Goal: Task Accomplishment & Management: Use online tool/utility

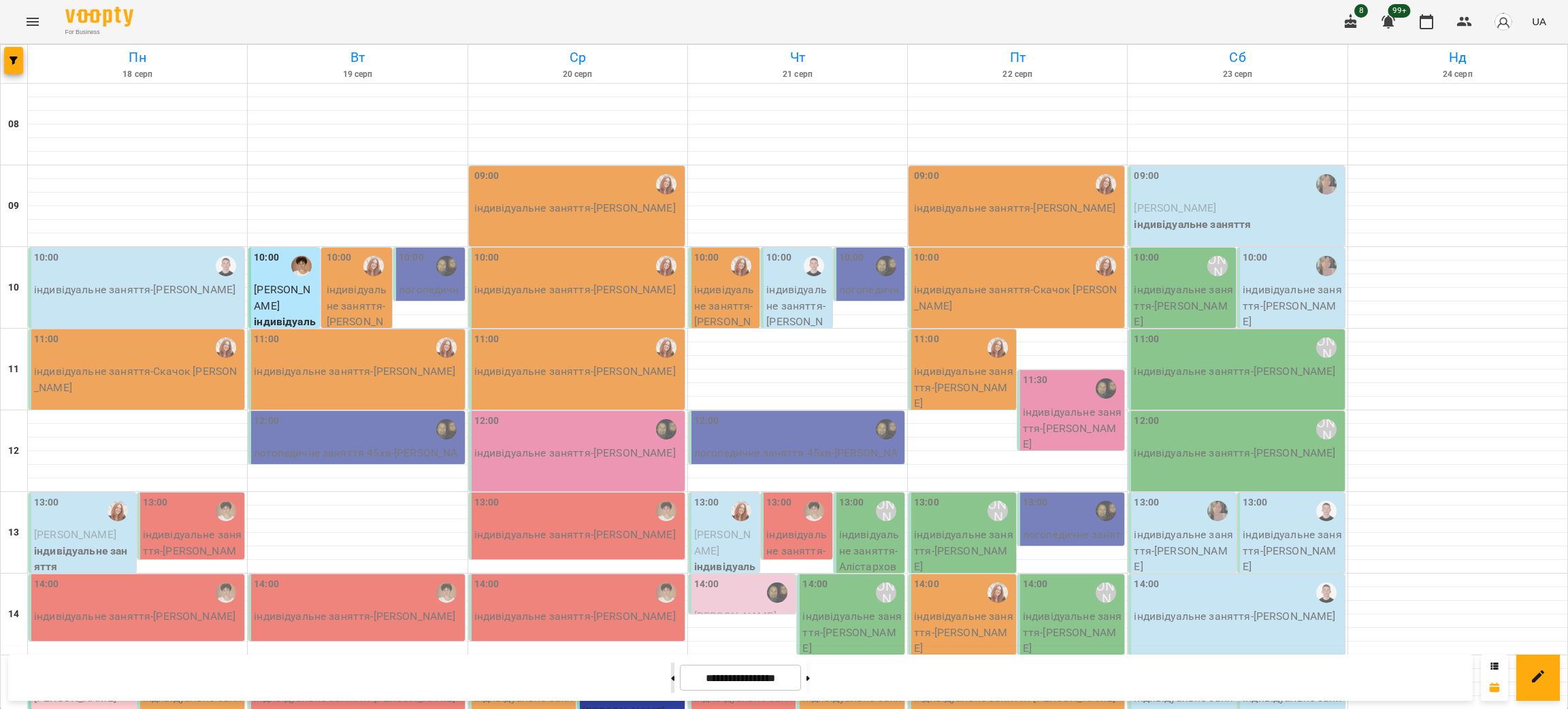
click at [671, 684] on button at bounding box center [673, 677] width 3 height 30
type input "**********"
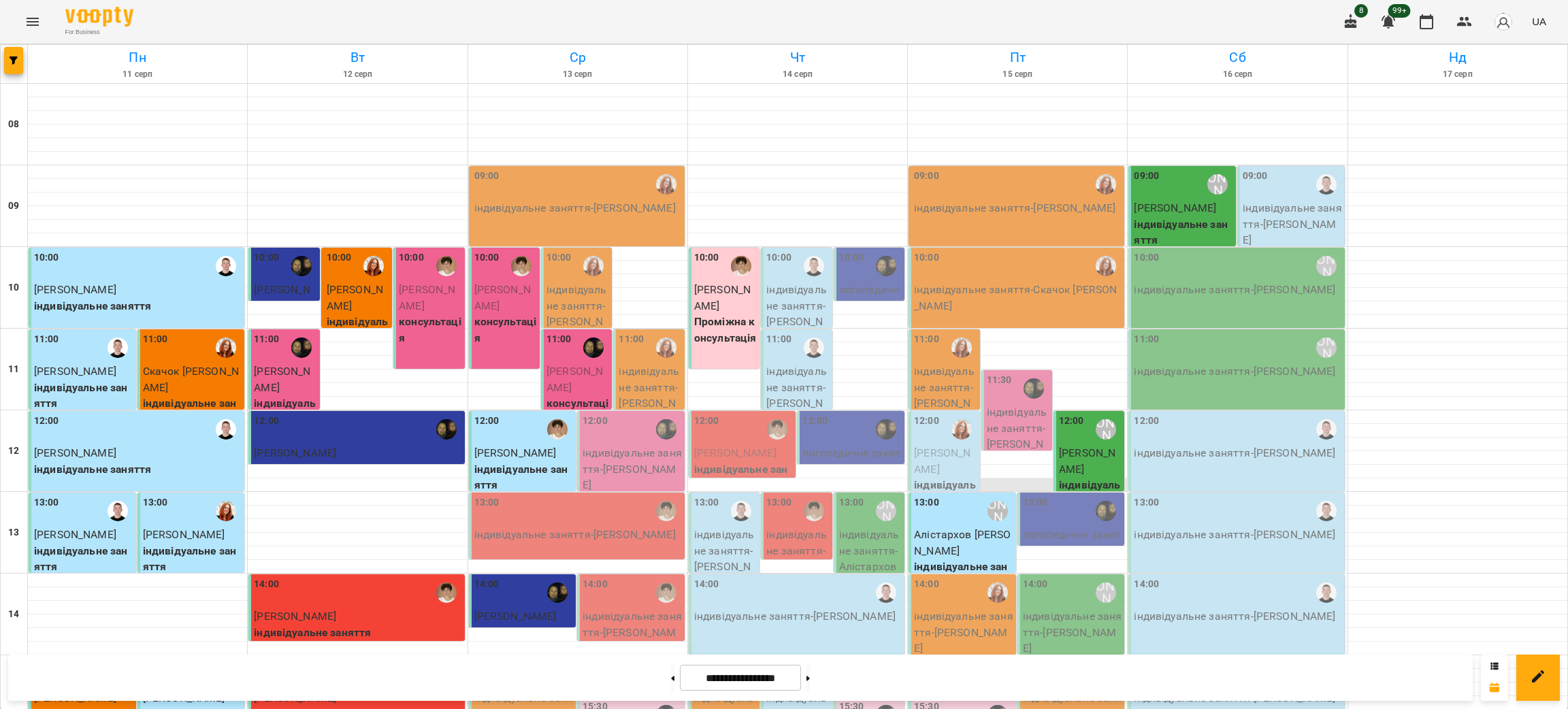
scroll to position [306, 0]
click at [503, 690] on p "індивідуальне заняття - Базильчук Марк" at bounding box center [524, 714] width 100 height 48
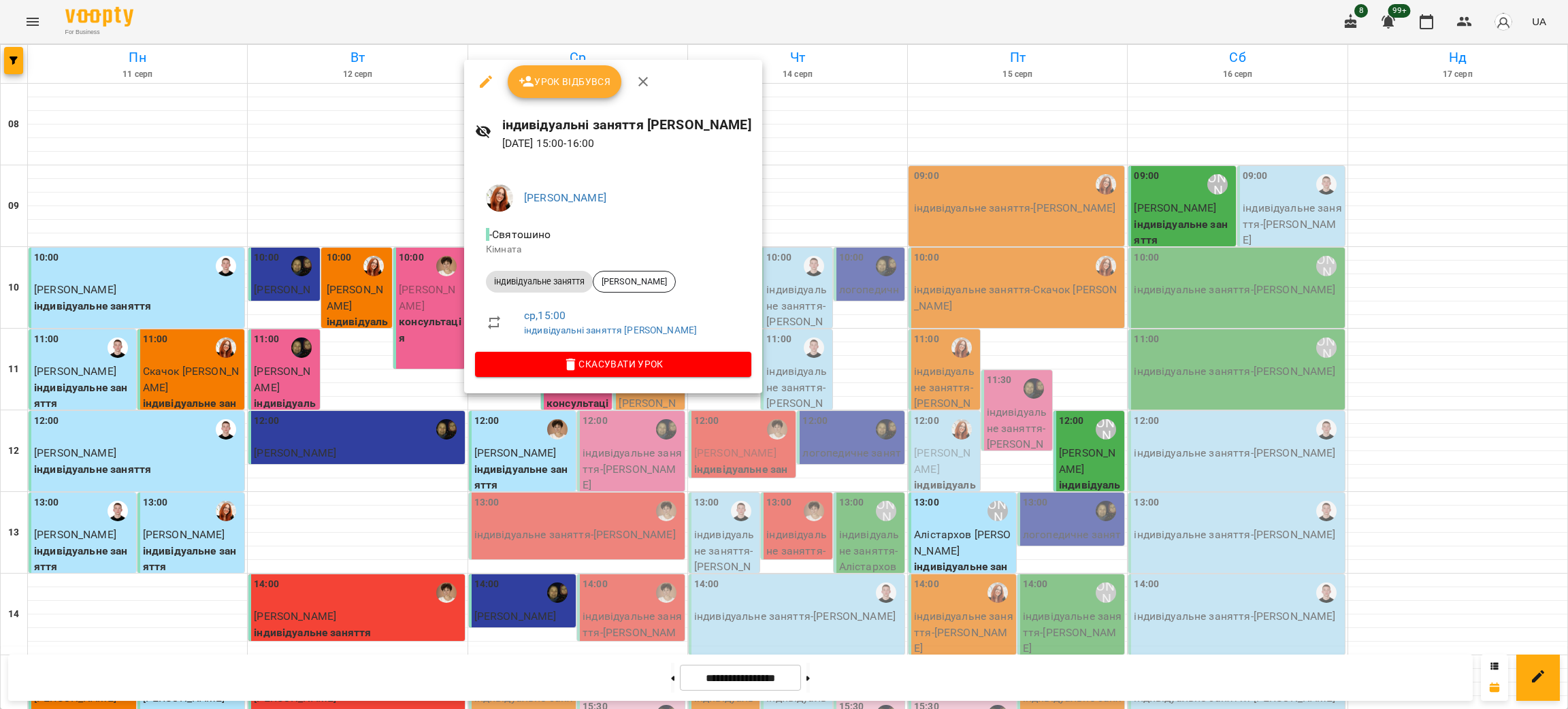
click at [1451, 367] on div at bounding box center [784, 354] width 1568 height 709
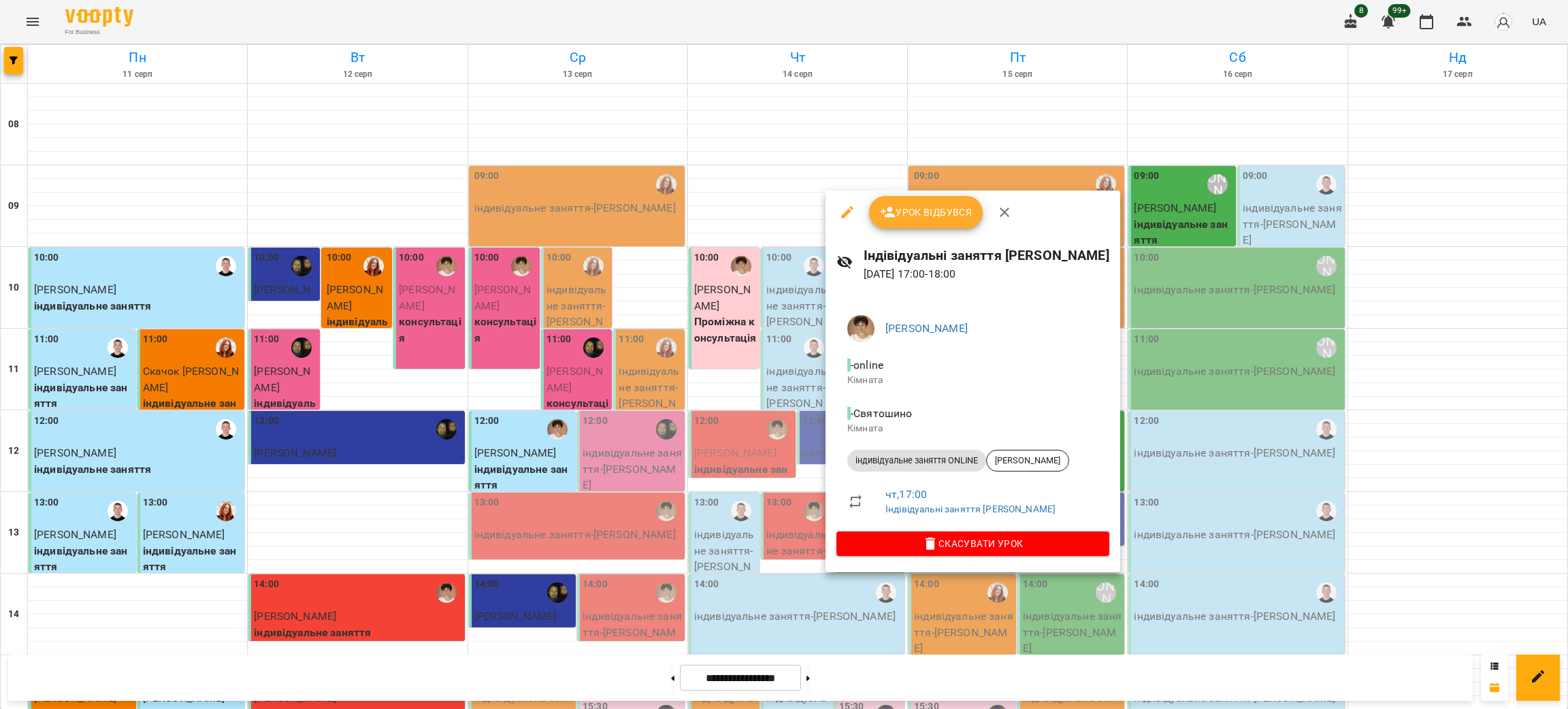
click at [1463, 409] on div at bounding box center [784, 354] width 1568 height 709
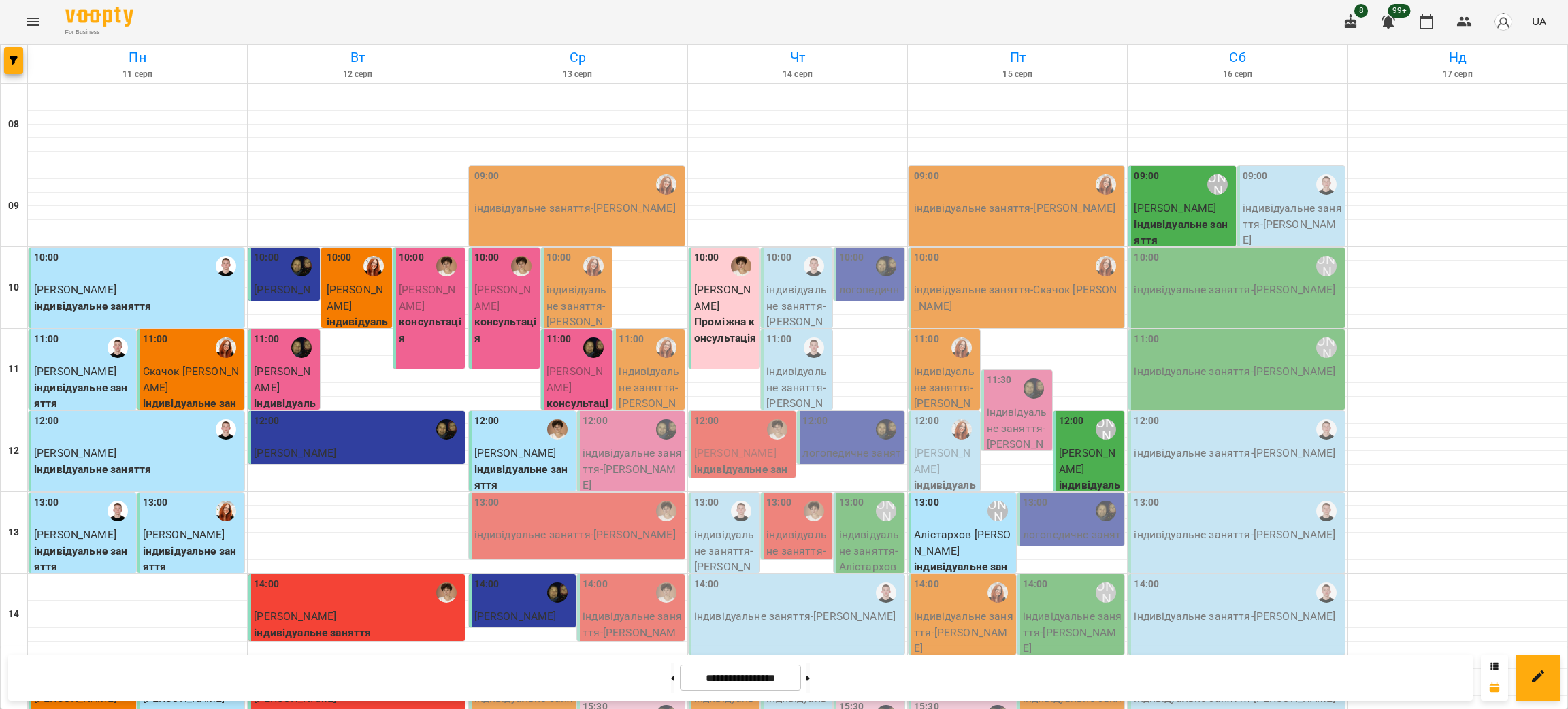
scroll to position [408, 0]
click at [810, 684] on button at bounding box center [808, 677] width 3 height 30
type input "**********"
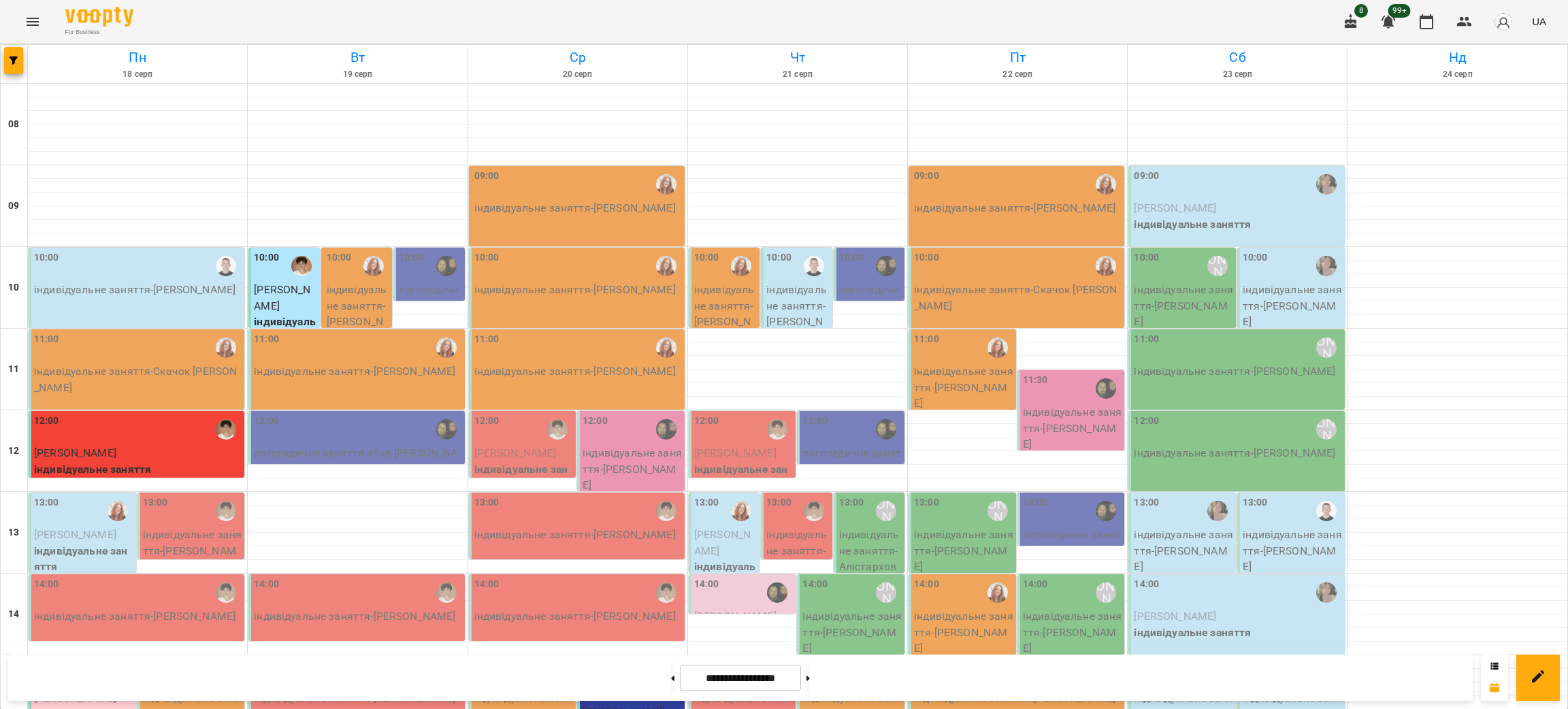
scroll to position [0, 0]
click at [920, 124] on div at bounding box center [1017, 124] width 219 height 1
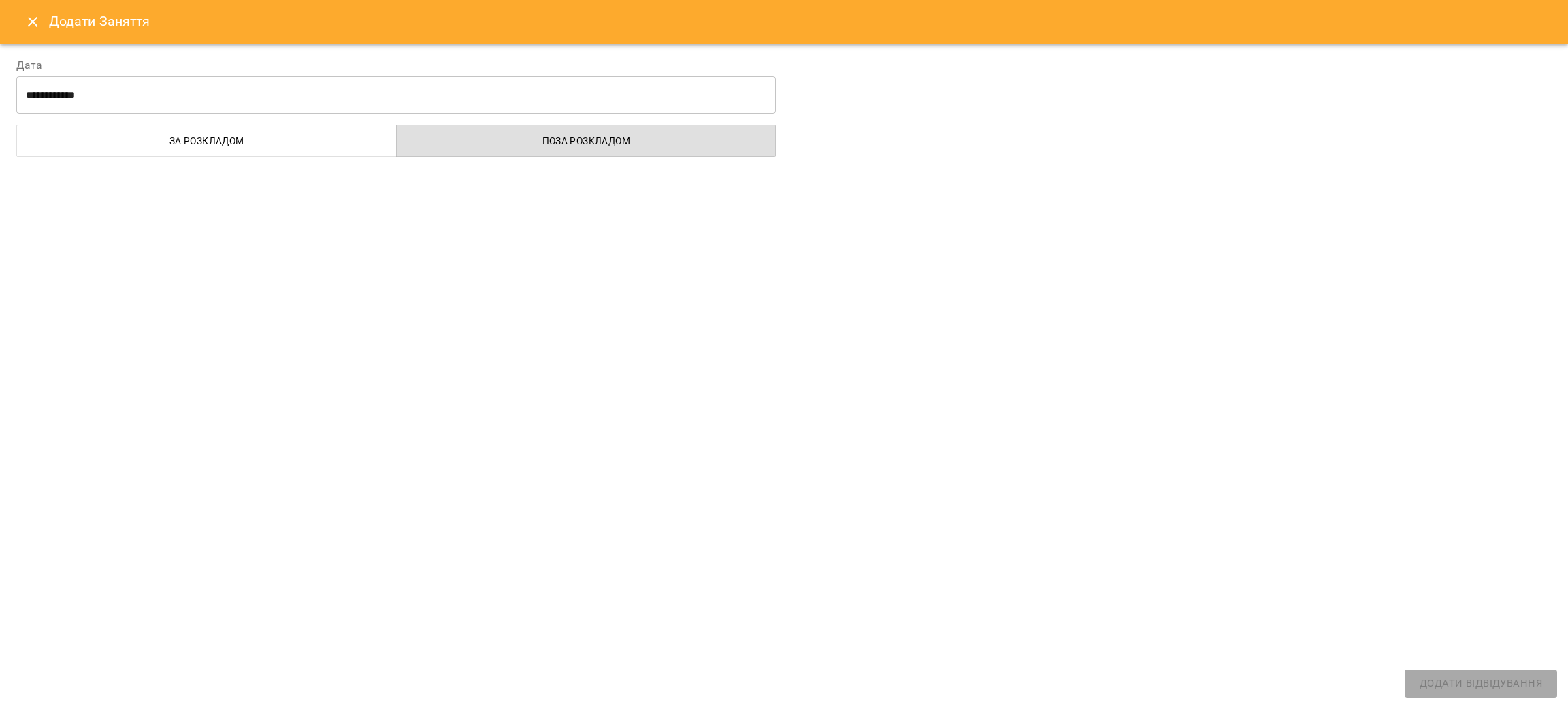
select select
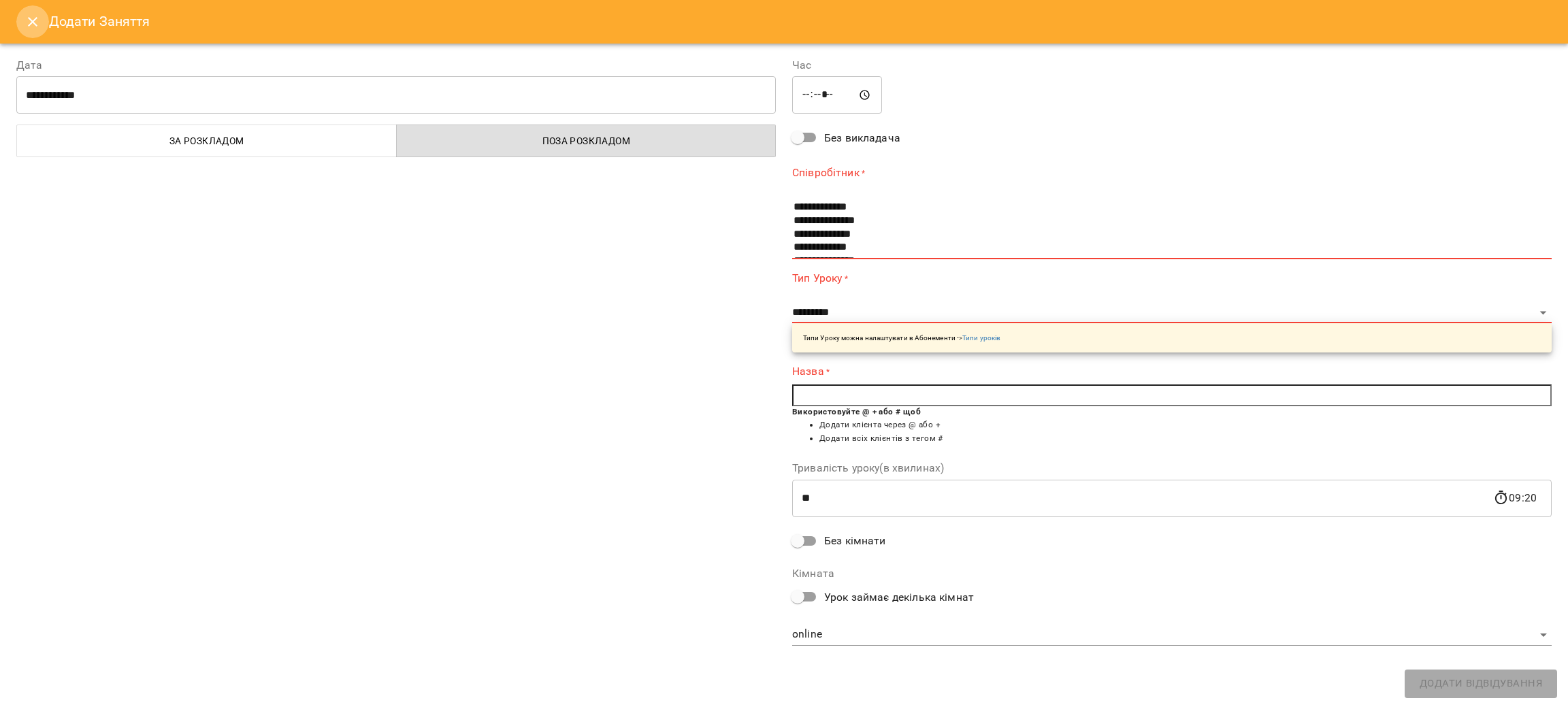
click at [40, 22] on button "Close" at bounding box center [32, 22] width 32 height 32
